Goal: Information Seeking & Learning: Find specific fact

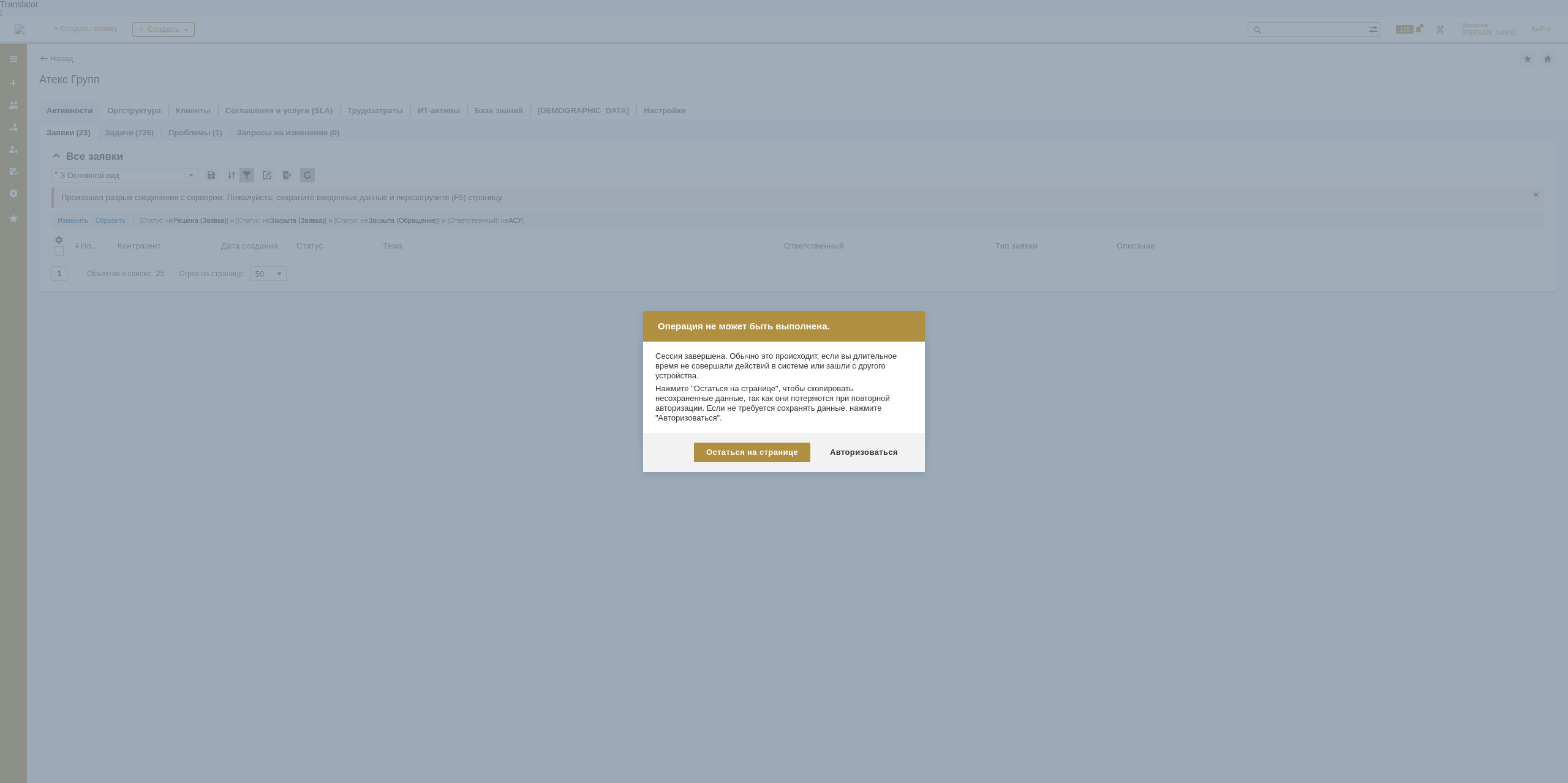
click at [887, 451] on div "Авторизоваться" at bounding box center [864, 452] width 93 height 19
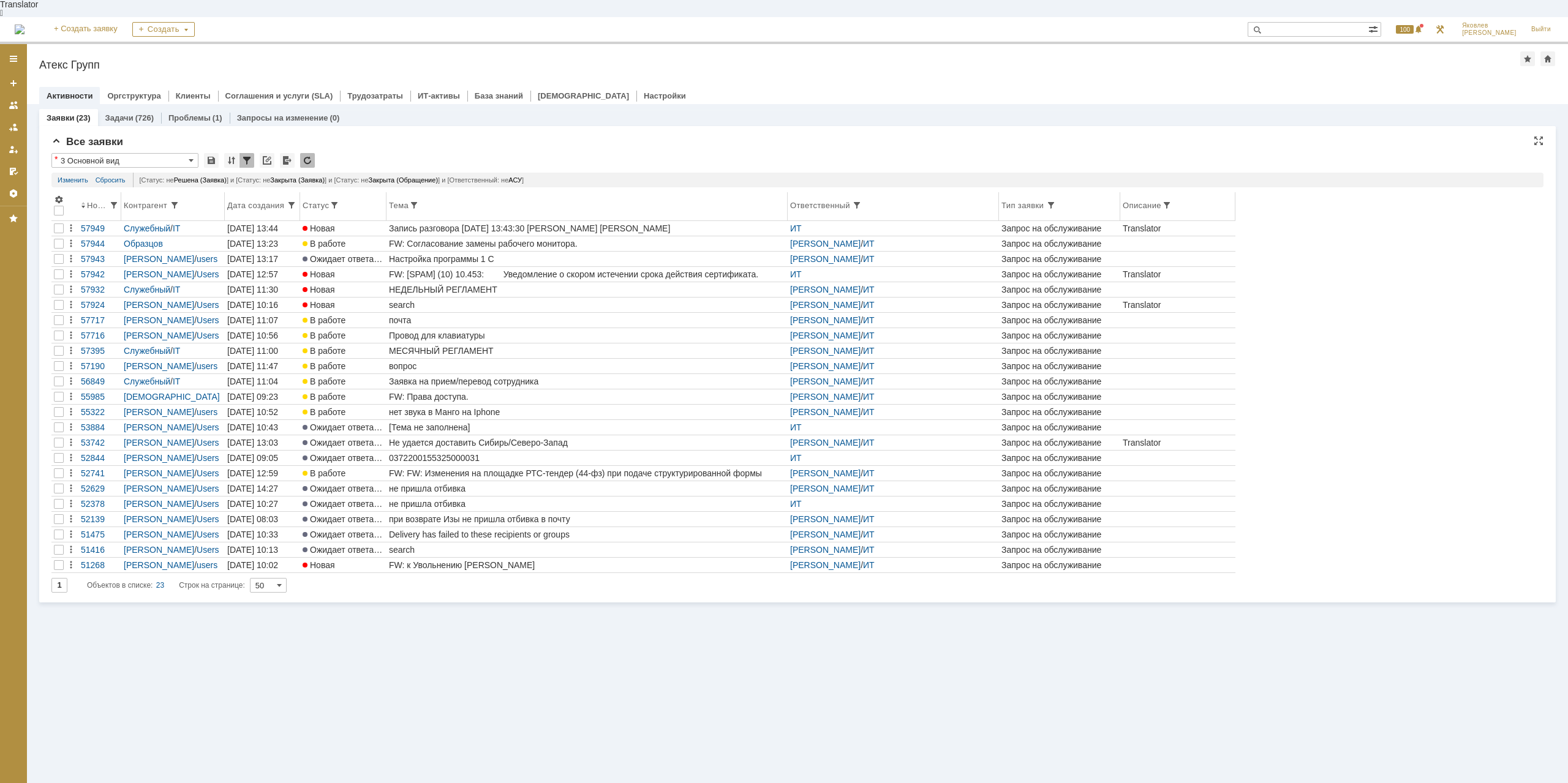
click at [87, 192] on th "Номер" at bounding box center [99, 206] width 43 height 29
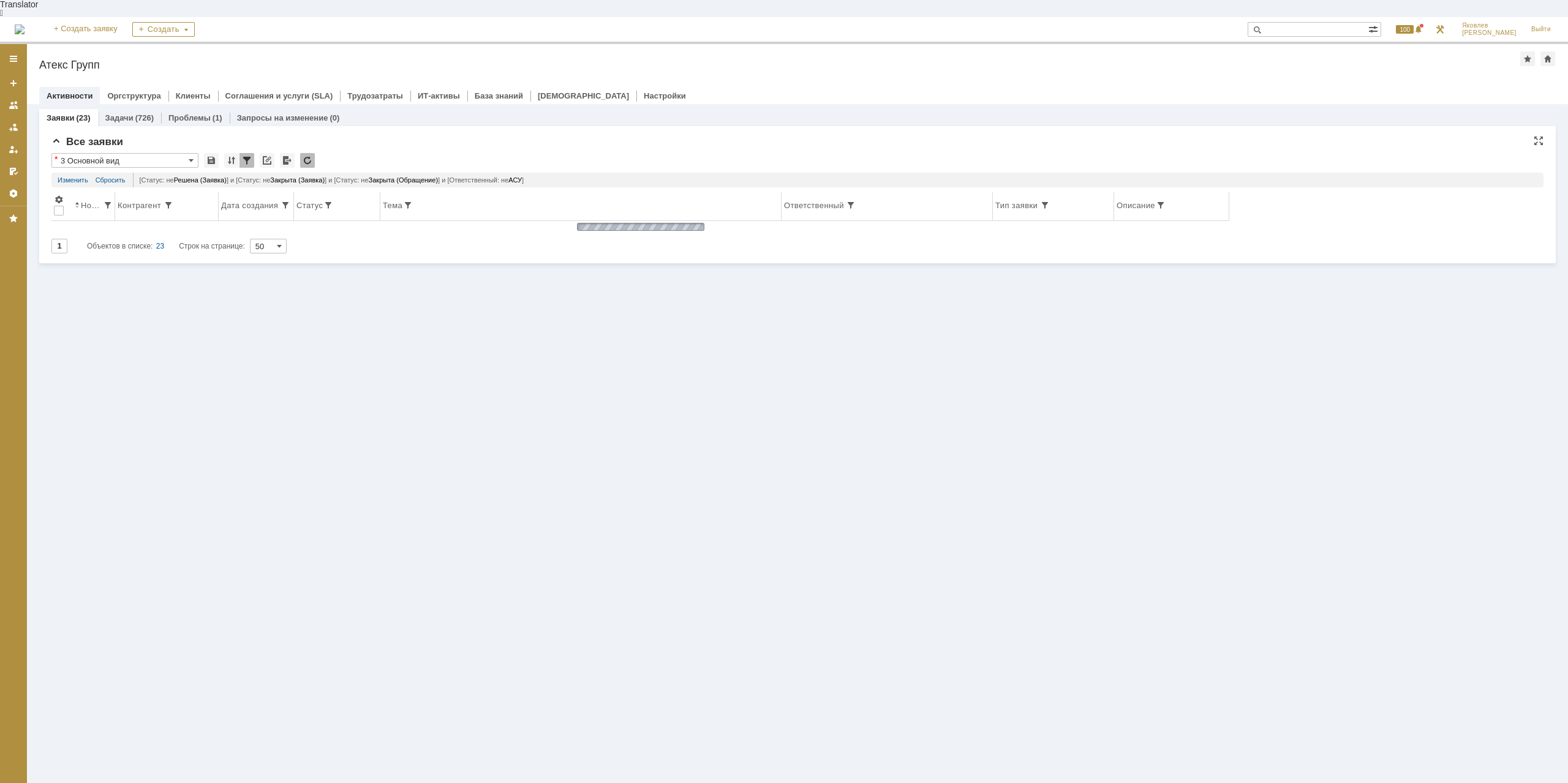
click at [82, 201] on div "Номер" at bounding box center [92, 206] width 22 height 9
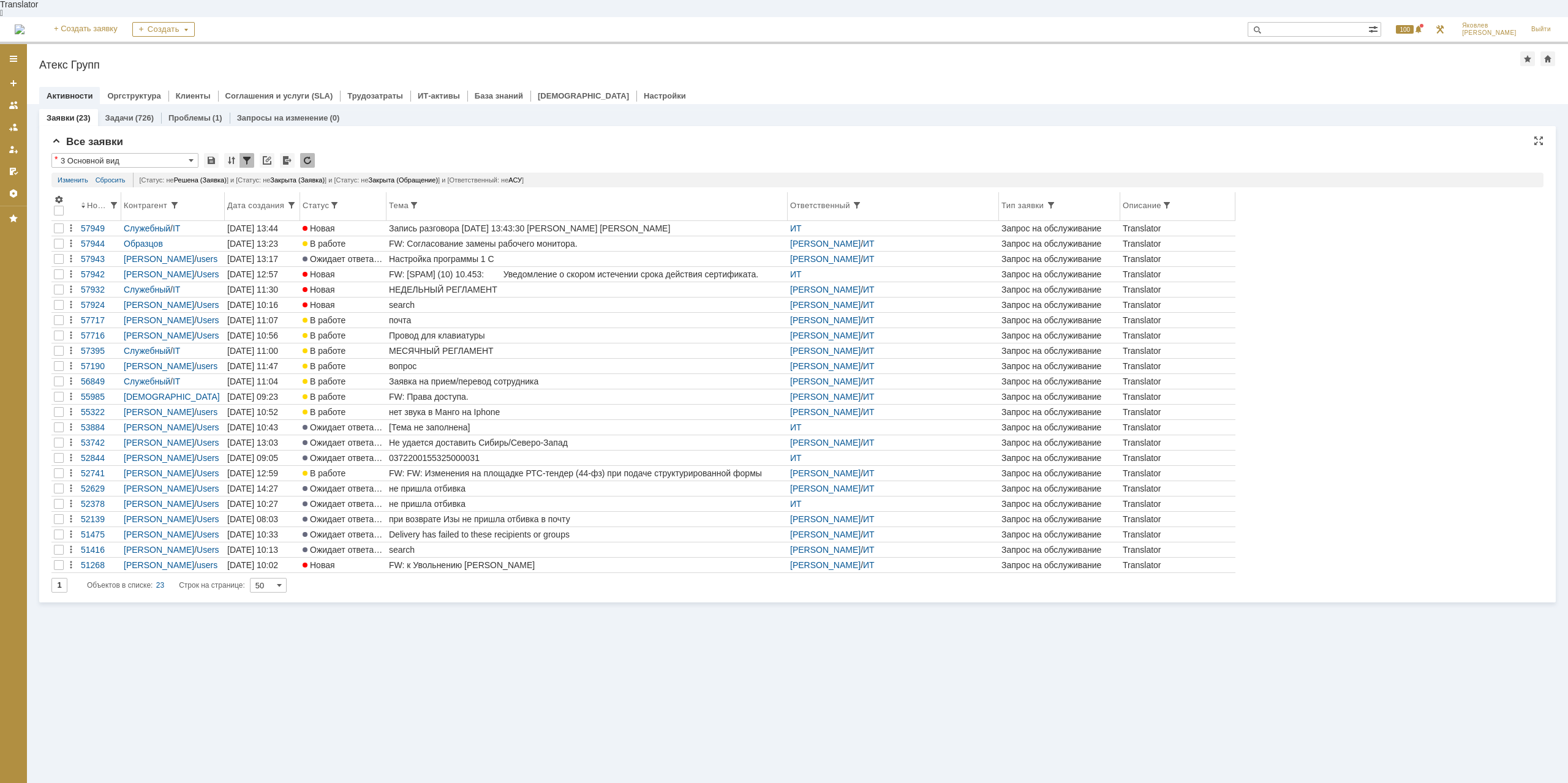
click at [96, 201] on div "Номер" at bounding box center [98, 206] width 22 height 9
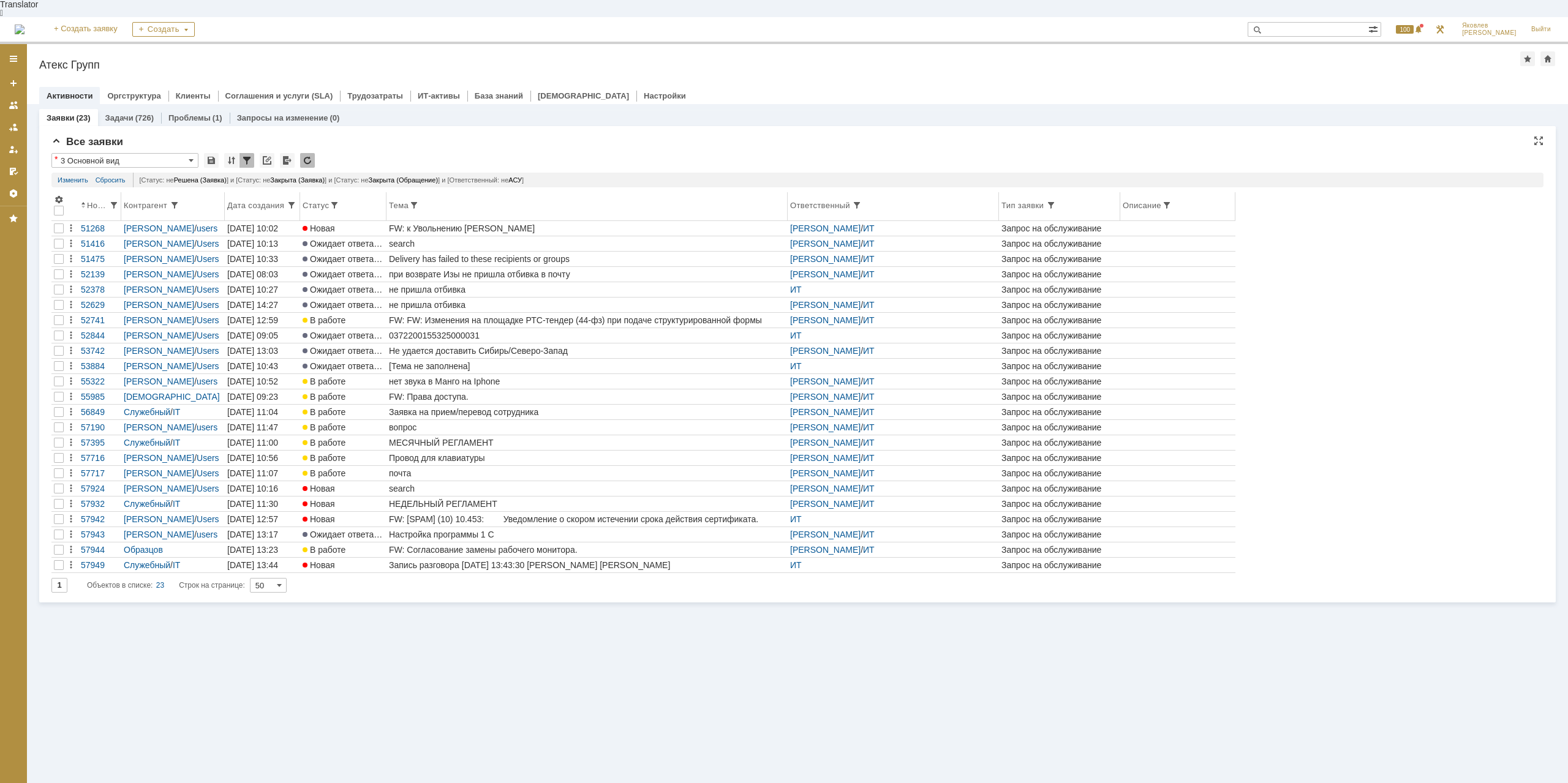
click at [88, 201] on div "Номер" at bounding box center [98, 206] width 22 height 9
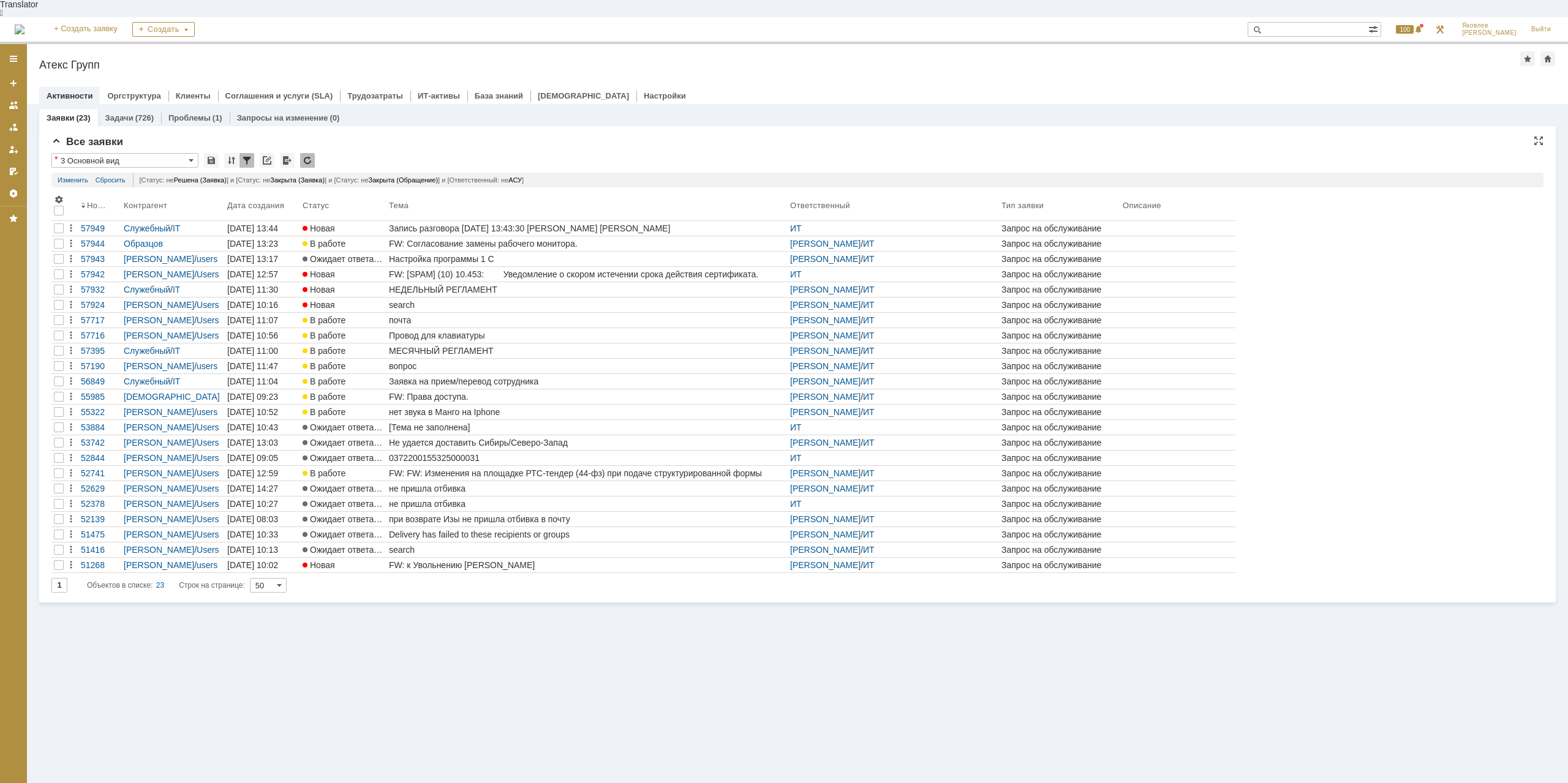
click at [1304, 22] on input "text" at bounding box center [1308, 29] width 121 height 15
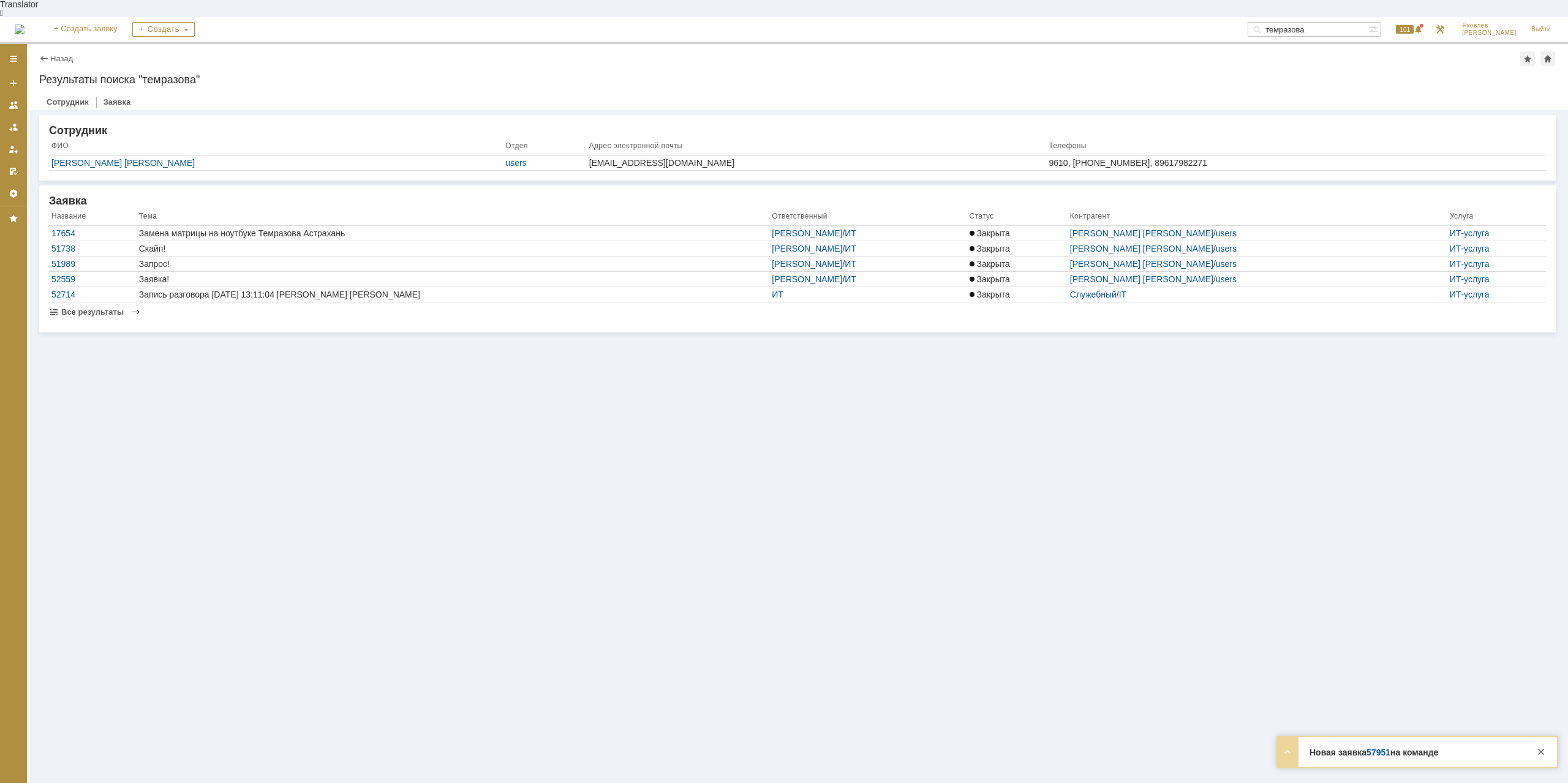
click at [70, 308] on span "Все результаты" at bounding box center [92, 312] width 63 height 9
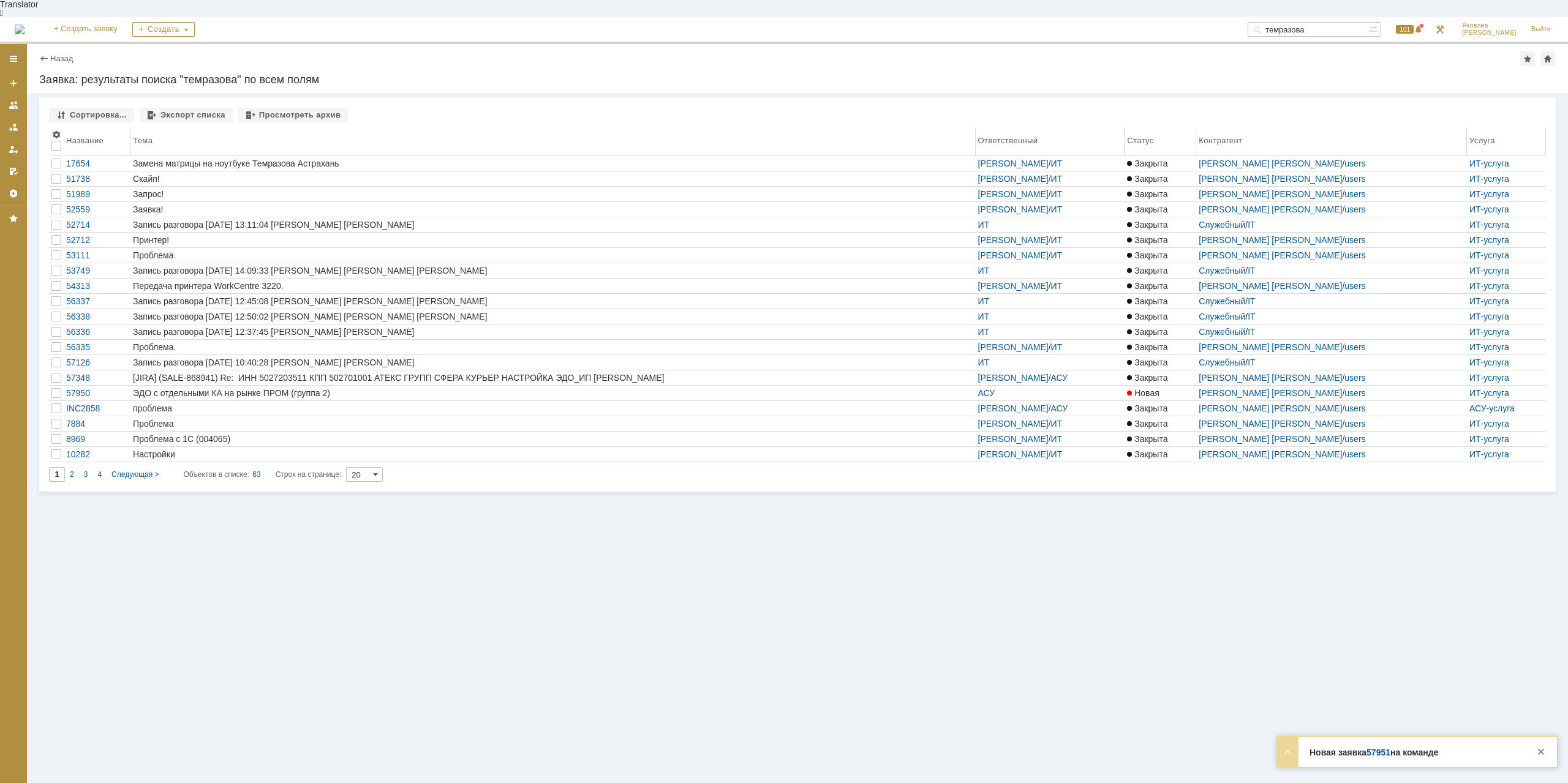
click at [82, 136] on div "Название" at bounding box center [85, 141] width 37 height 9
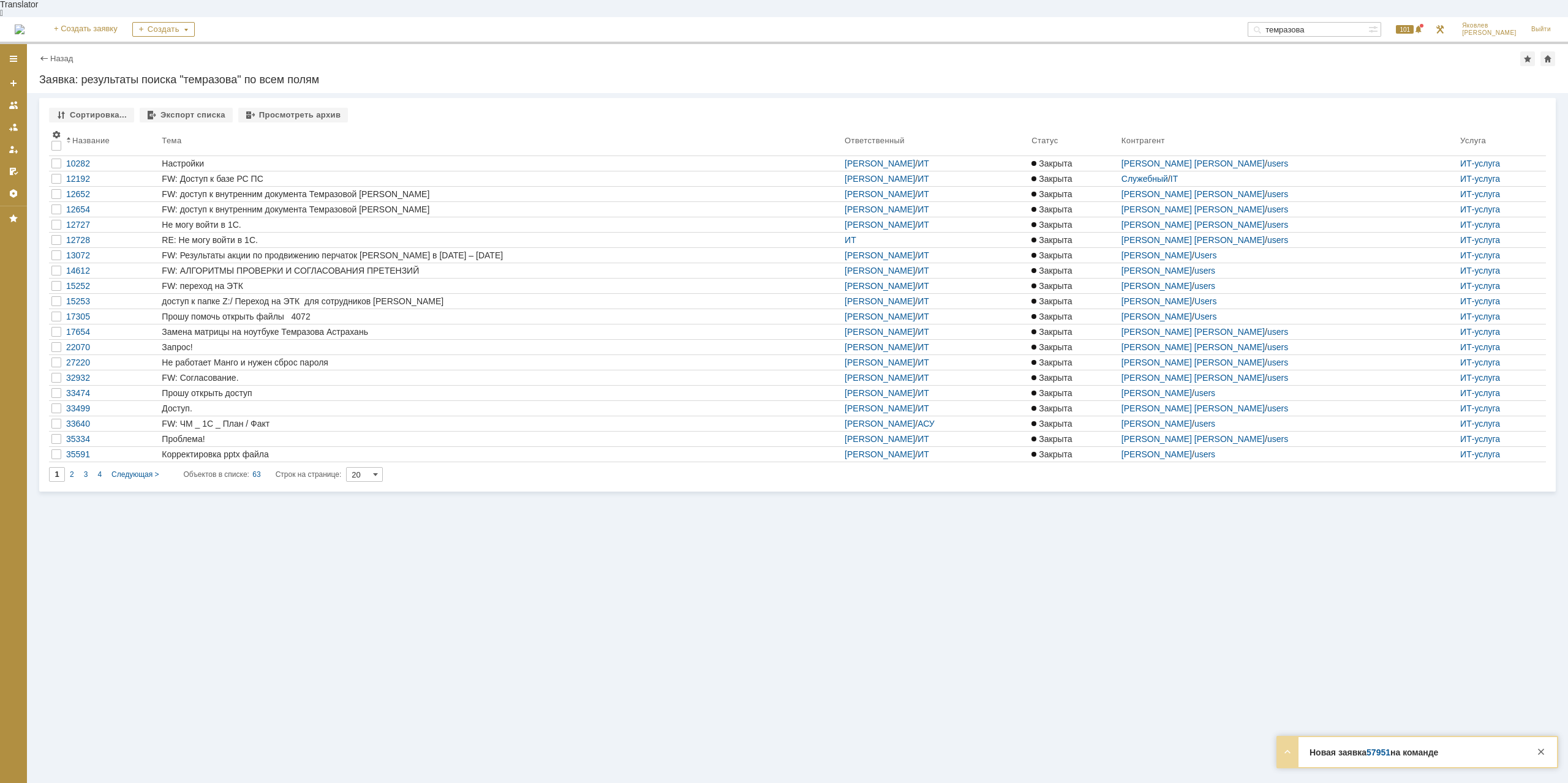
click at [1248, 22] on input "темразова" at bounding box center [1308, 29] width 121 height 15
type input "57950"
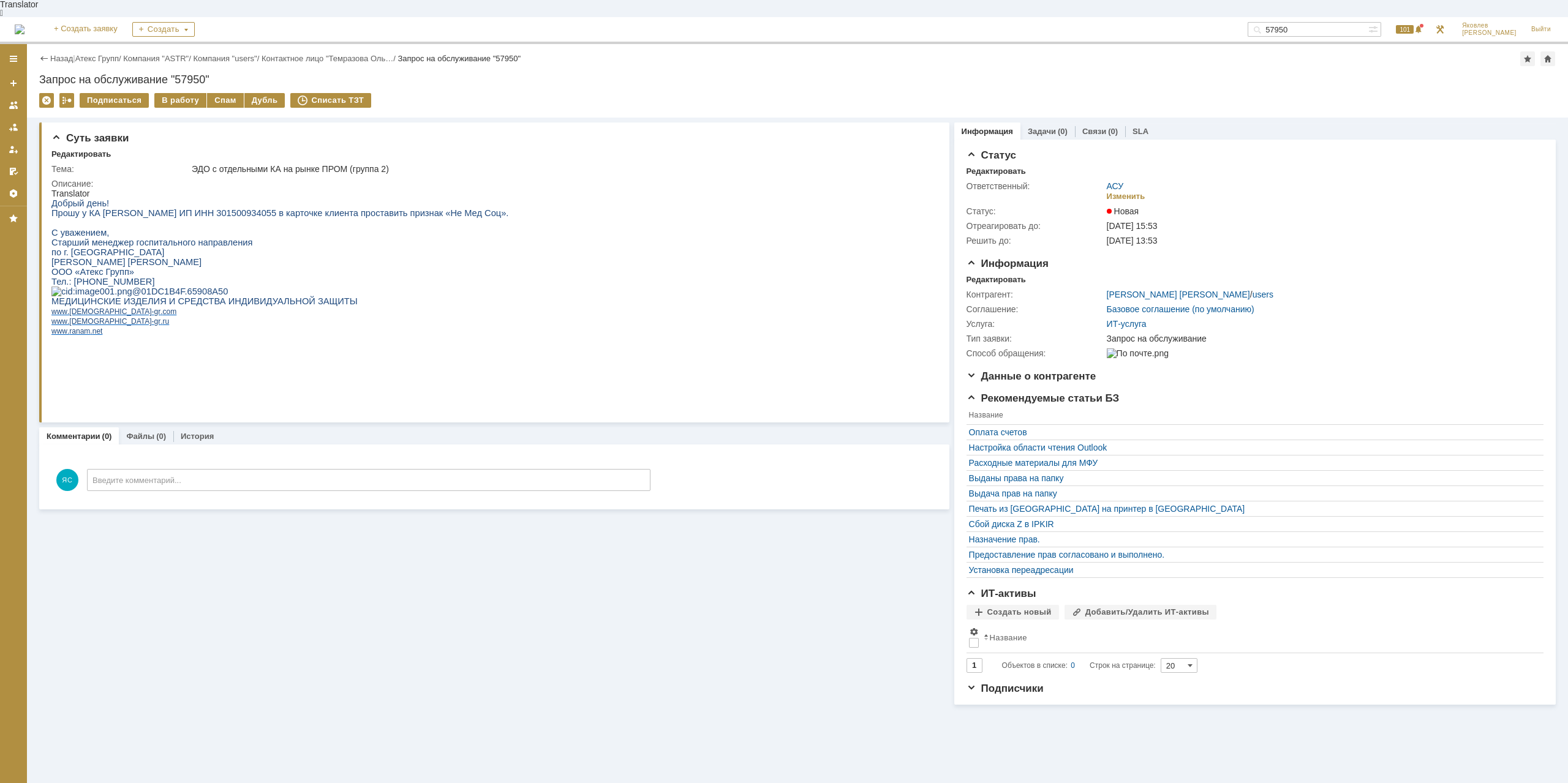
click at [625, 355] on html "Translator Добрый день! Прошу у КА Дербасов Михаил Владимирович ИП ИНН 30150093…" at bounding box center [491, 281] width 878 height 186
drag, startPoint x: 468, startPoint y: 209, endPoint x: 504, endPoint y: 213, distance: 36.2
click at [504, 213] on div "Добрый день! Прошу у КА Дербасов Михаил Владимирович ИП ИНН 301500934055 в карт…" at bounding box center [280, 287] width 457 height 176
click at [509, 208] on span "Прошу у КА Дербасов Михаил Владимирович ИП ИНН 301500934055 в карточке клиента …" at bounding box center [280, 213] width 457 height 10
drag, startPoint x: 434, startPoint y: 207, endPoint x: 548, endPoint y: 208, distance: 114.0
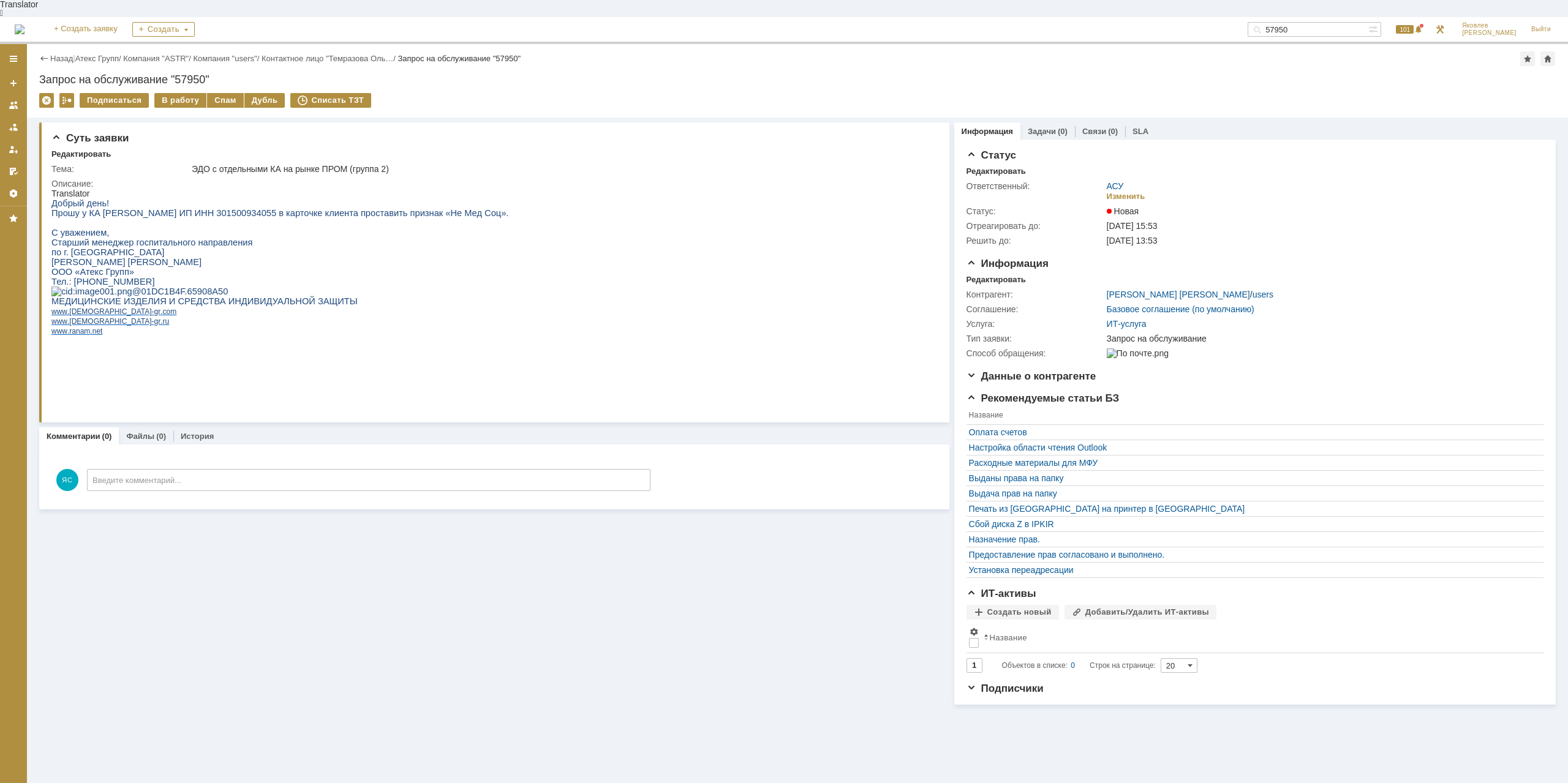
click at [548, 208] on html "Translator Добрый день! Прошу у КА Дербасов Михаил Владимирович ИП ИНН 30150093…" at bounding box center [491, 281] width 878 height 186
click at [551, 208] on html "Translator Добрый день! Прошу у КА Дербасов Михаил Владимирович ИП ИНН 30150093…" at bounding box center [491, 281] width 878 height 186
drag, startPoint x: 490, startPoint y: 205, endPoint x: 466, endPoint y: 205, distance: 24.0
click at [466, 205] on html "Translator Добрый день! Прошу у КА Дербасов Михаил Владимирович ИП ИНН 30150093…" at bounding box center [491, 281] width 878 height 186
click at [466, 208] on span "Прошу у КА Дербасов Михаил Владимирович ИП ИНН 301500934055 в карточке клиента …" at bounding box center [280, 213] width 457 height 10
